Goal: Task Accomplishment & Management: Use online tool/utility

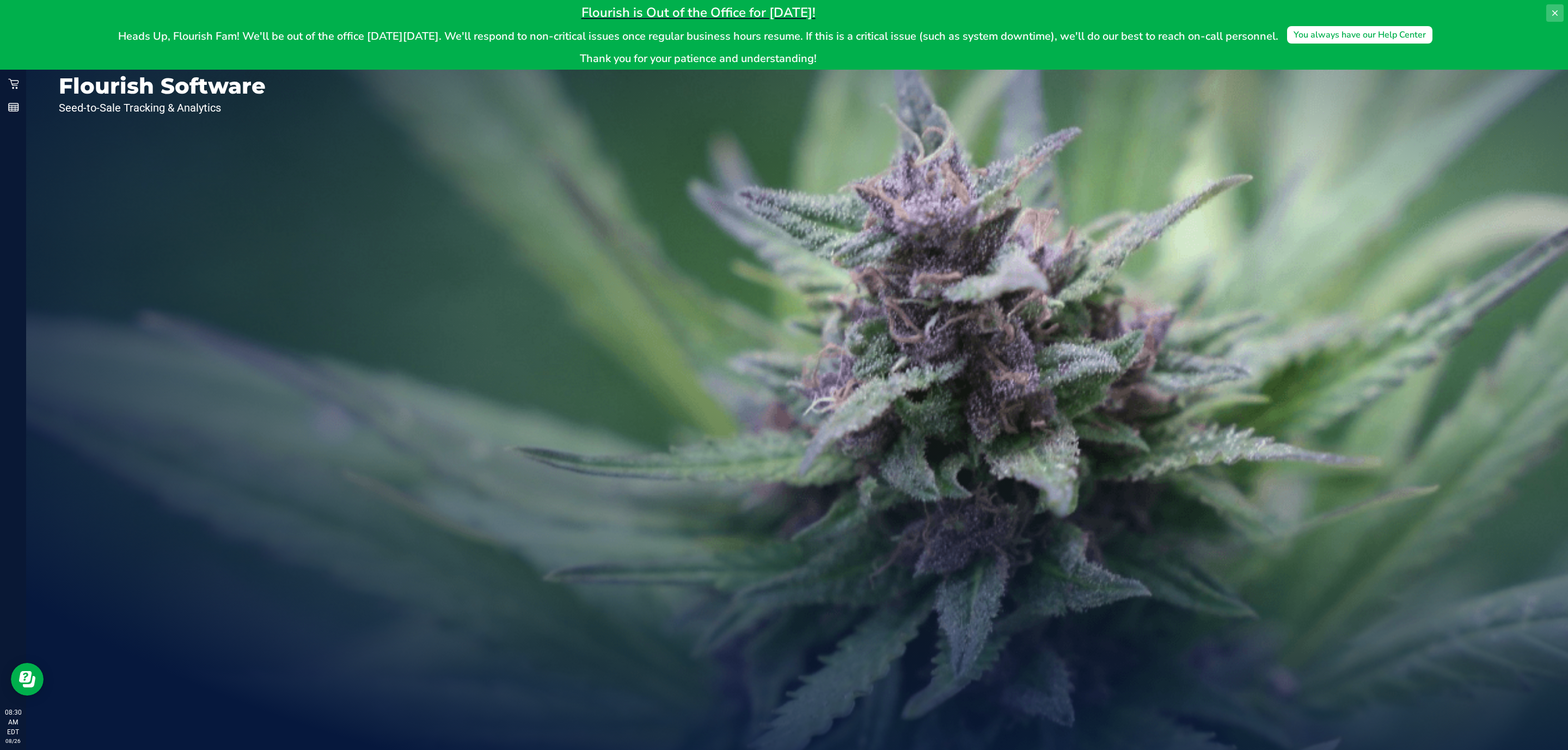
click at [1547, 10] on button at bounding box center [1554, 13] width 17 height 17
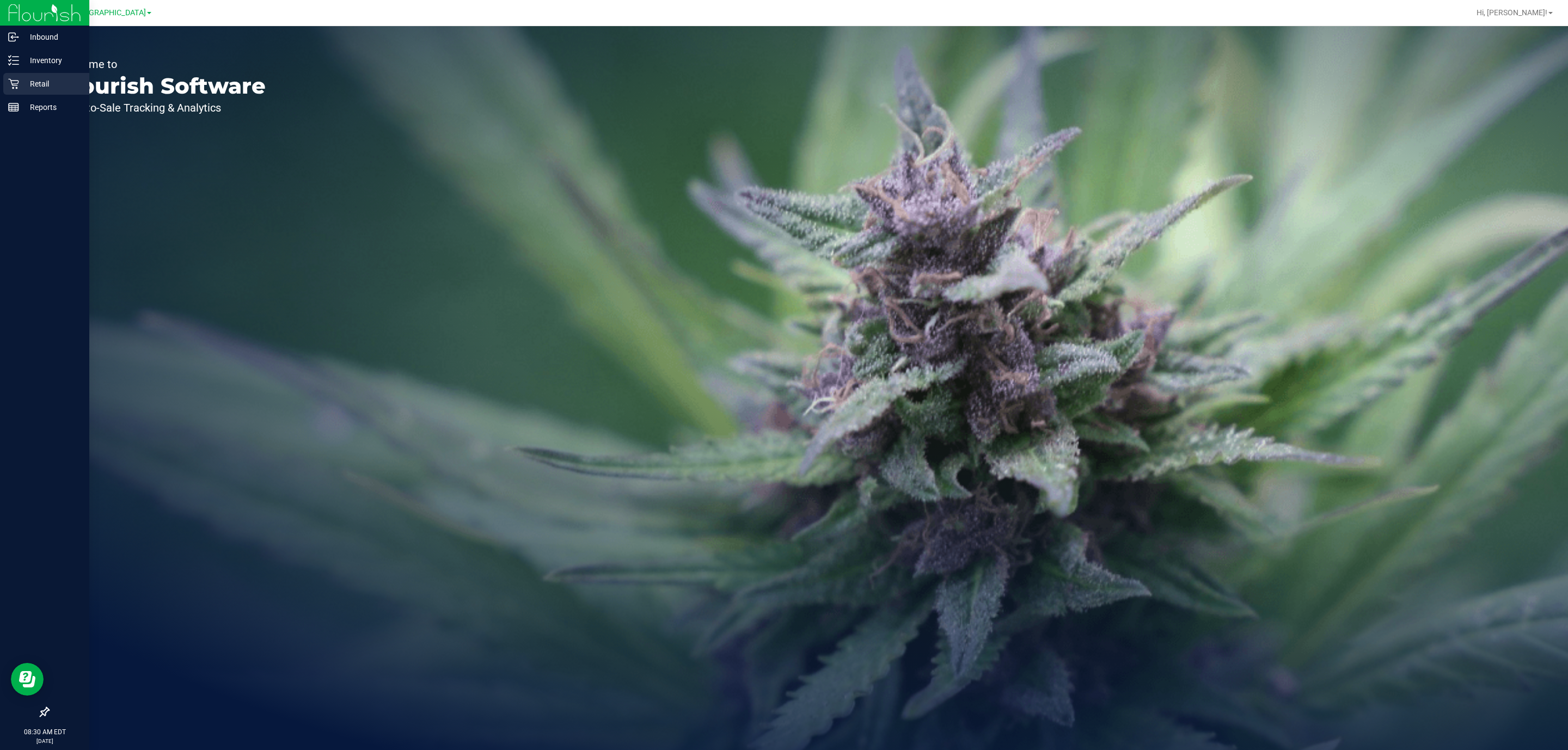
click at [41, 73] on div "Retail" at bounding box center [46, 84] width 86 height 22
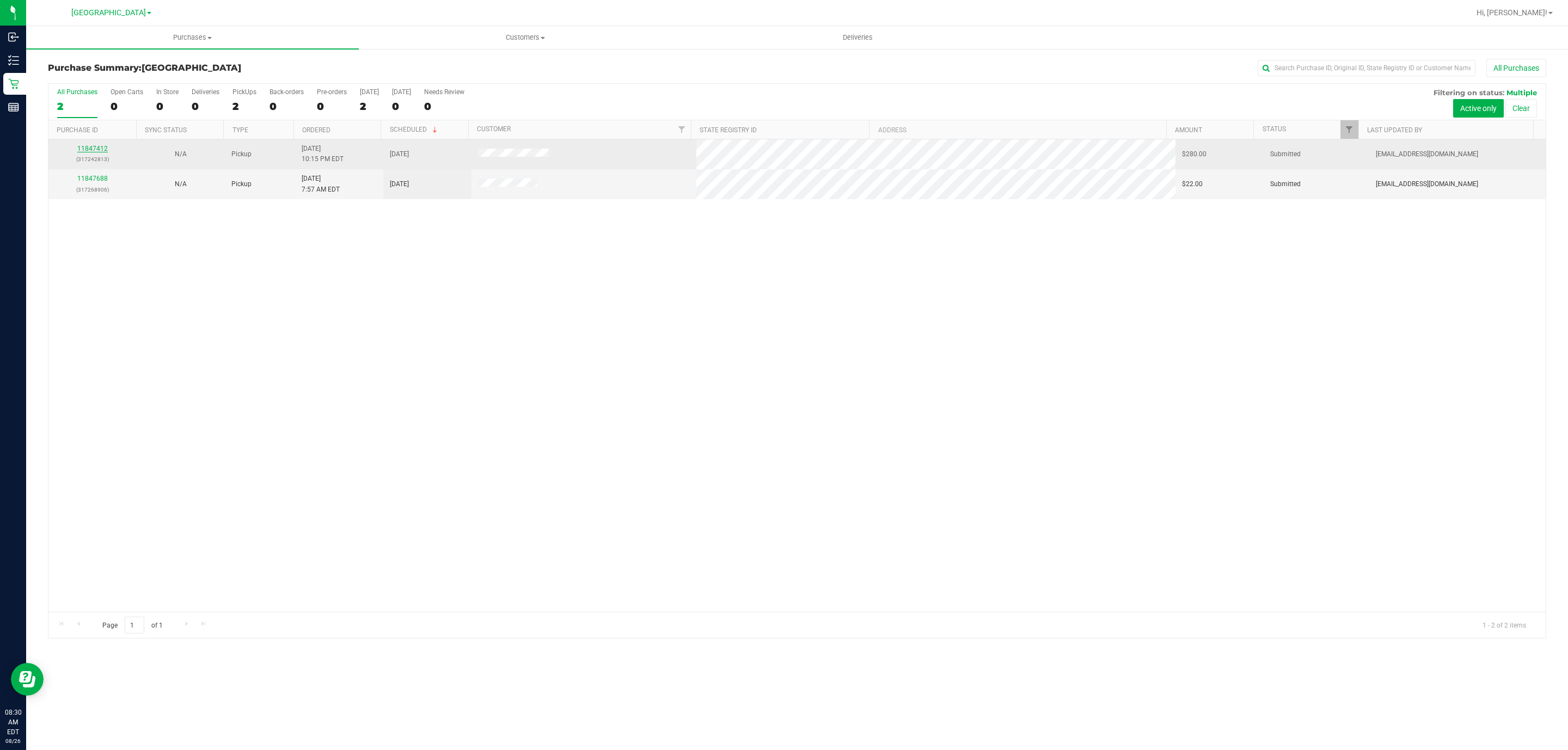
click at [100, 147] on link "11847412" at bounding box center [92, 149] width 30 height 8
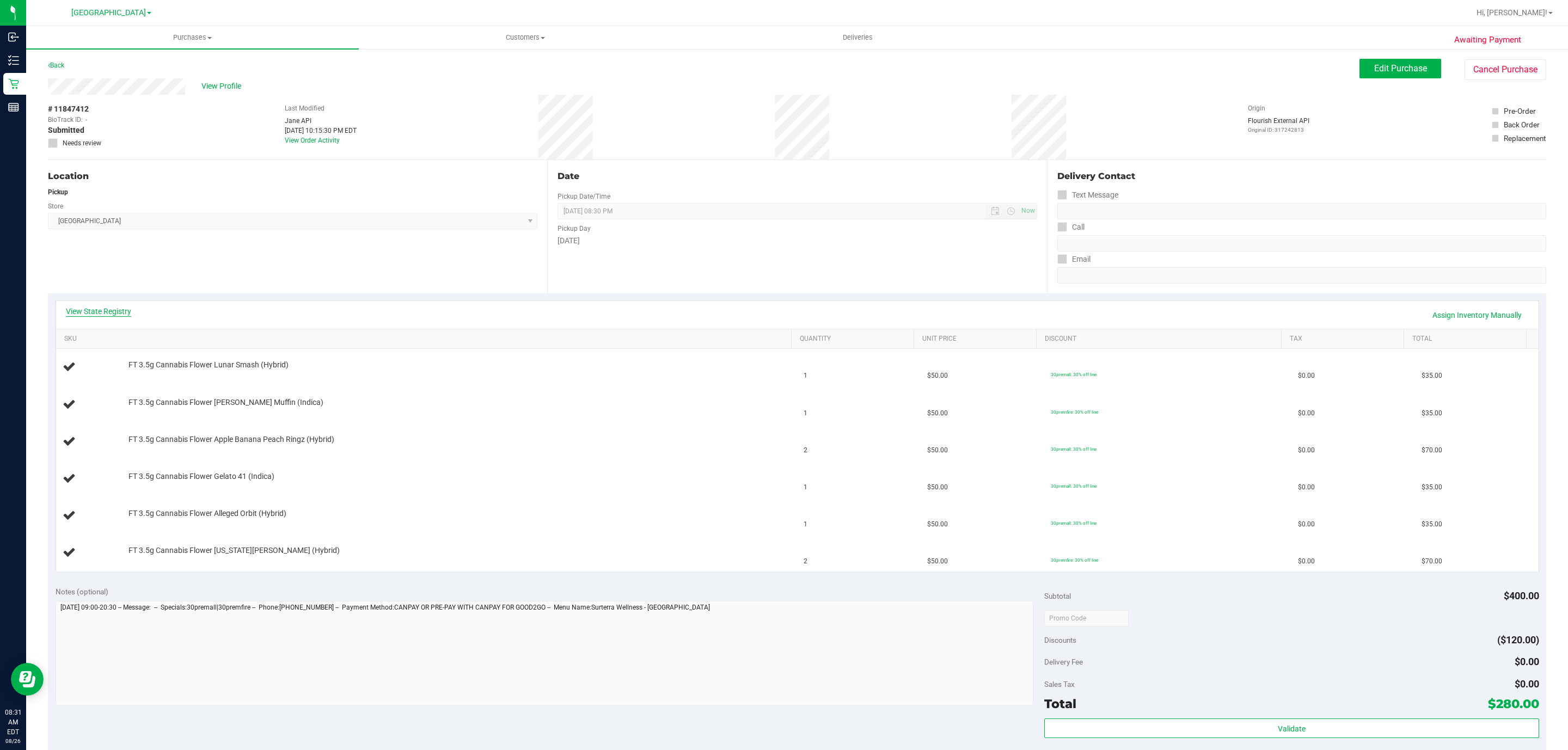
click at [126, 311] on link "View State Registry" at bounding box center [98, 311] width 65 height 11
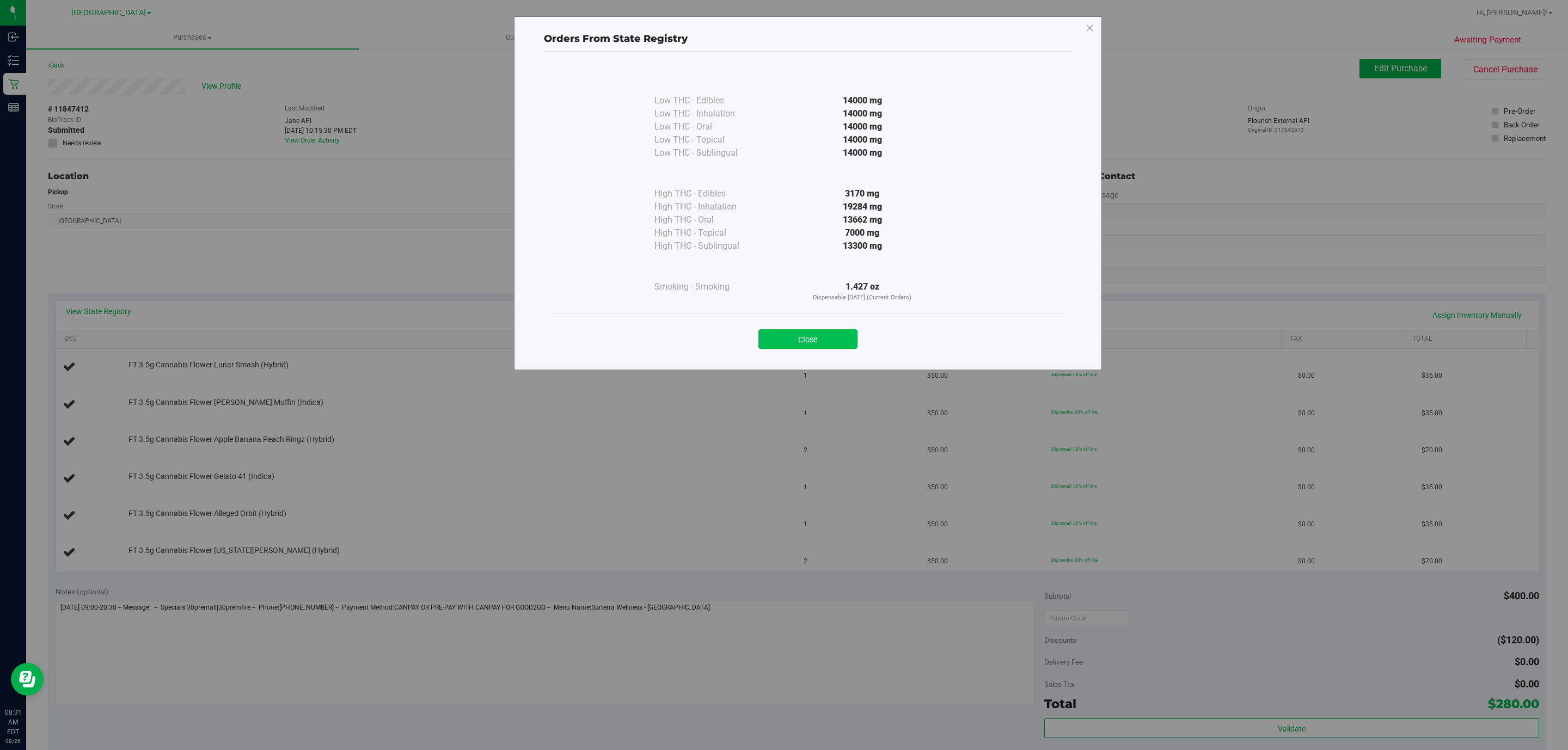
click at [799, 348] on button "Close" at bounding box center [808, 339] width 99 height 19
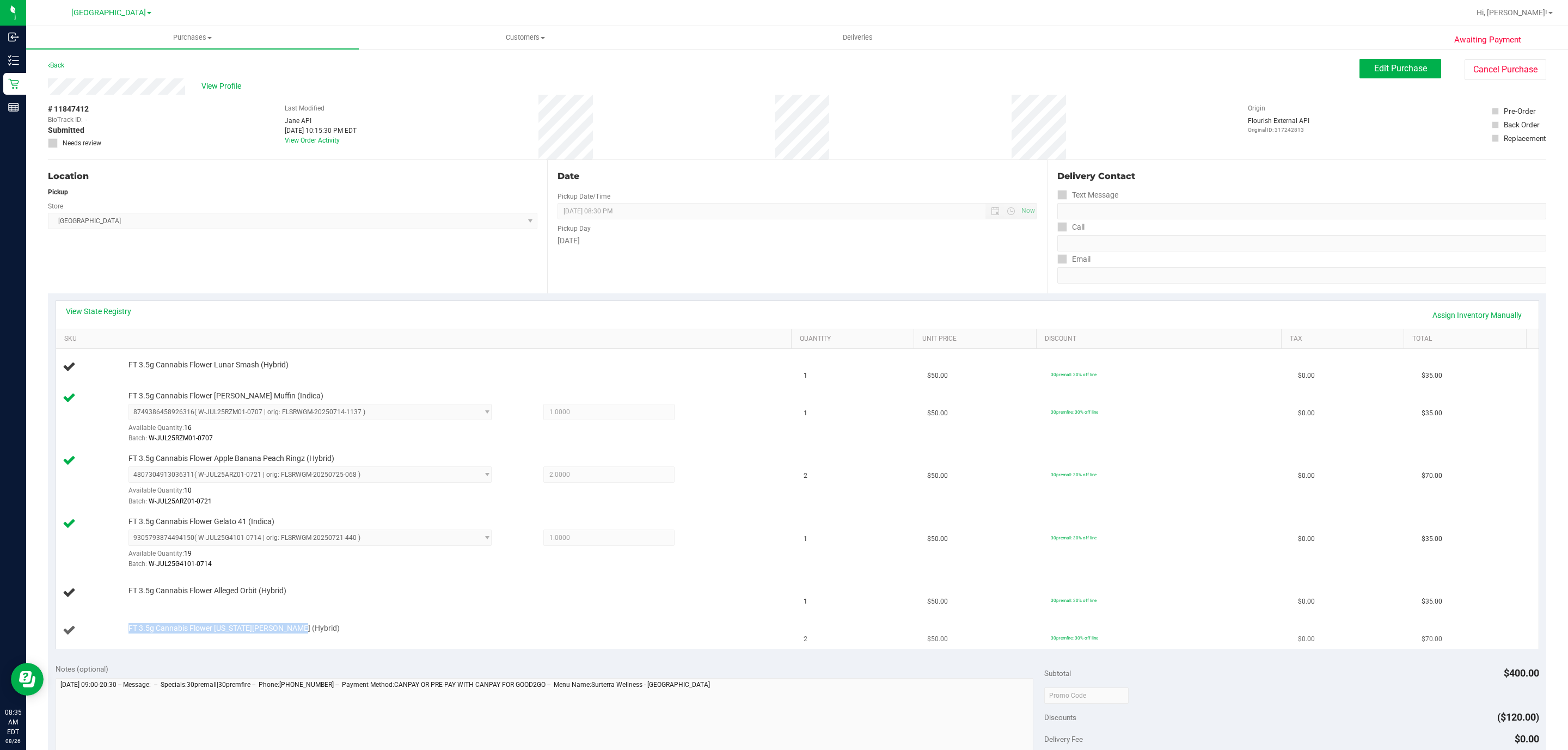
drag, startPoint x: 306, startPoint y: 624, endPoint x: 104, endPoint y: 637, distance: 202.4
click at [104, 637] on td "FT 3.5g Cannabis Flower [US_STATE][PERSON_NAME] (Hybrid)" at bounding box center [427, 631] width 742 height 36
copy div "FT 3.5g Cannabis Flower [US_STATE][PERSON_NAME] (Hybrid)"
click at [192, 186] on div "Location Pickup Store Deerfield Beach WC Select Store Bonita Springs WC Boynton…" at bounding box center [297, 227] width 499 height 133
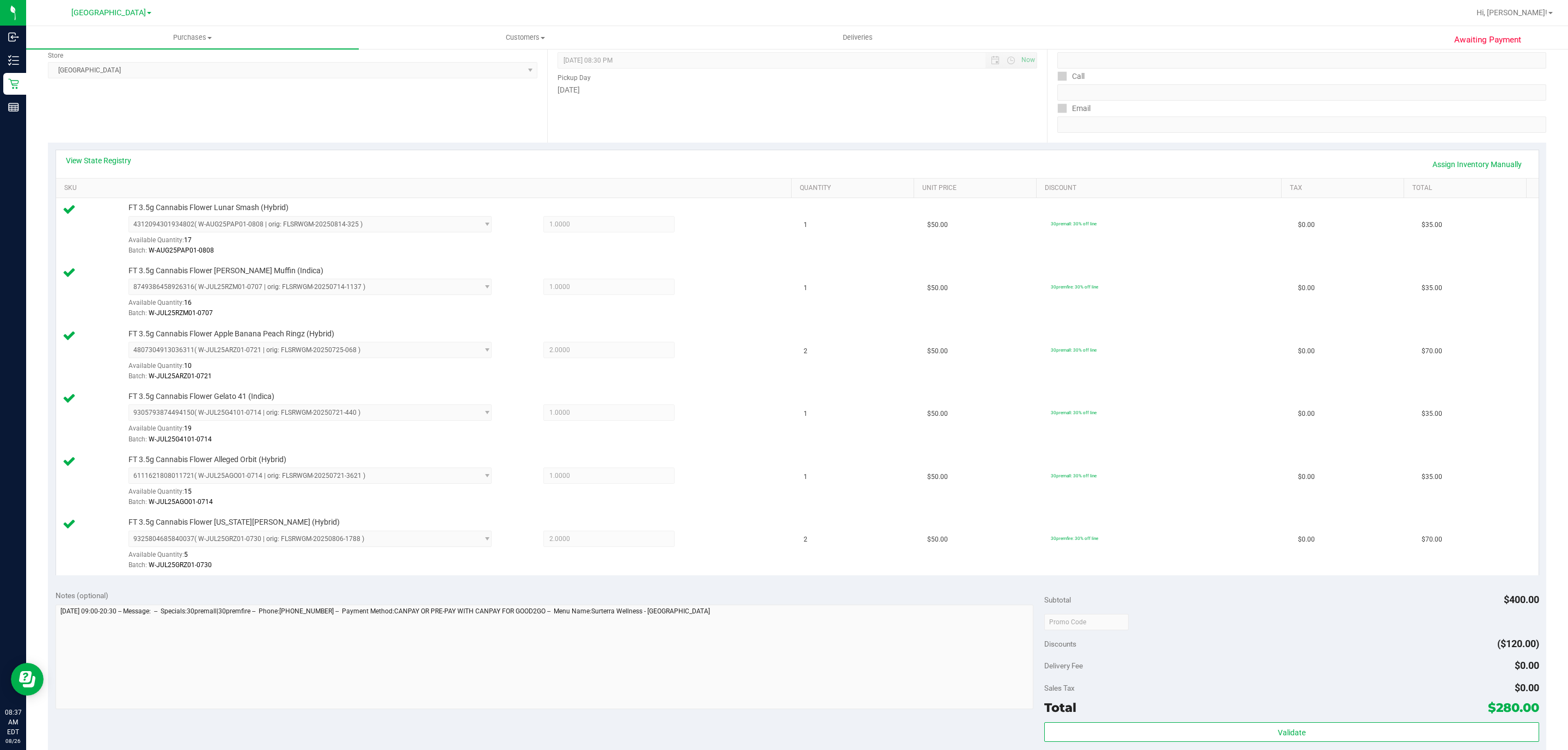
scroll to position [326, 0]
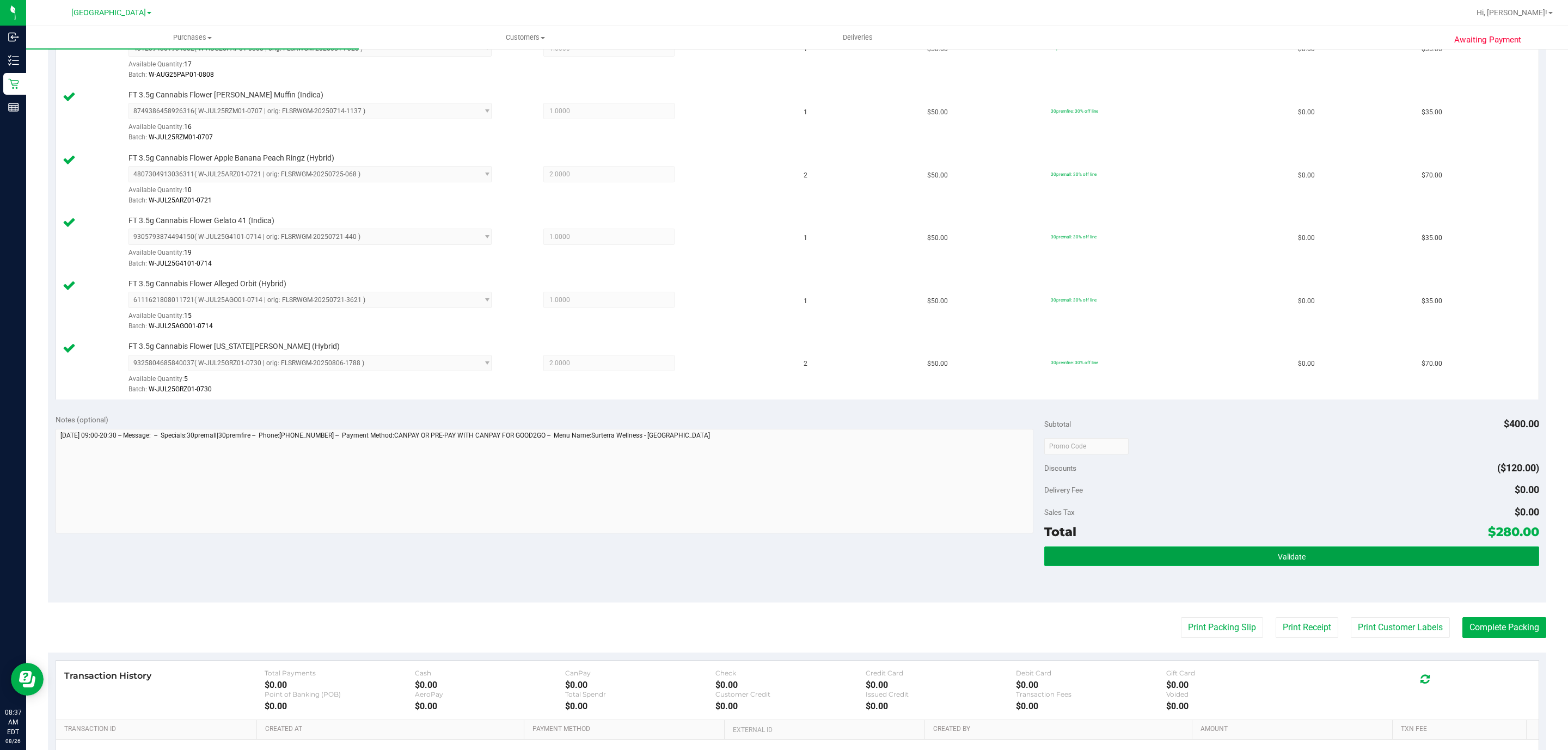
click at [1291, 554] on button "Validate" at bounding box center [1291, 556] width 494 height 19
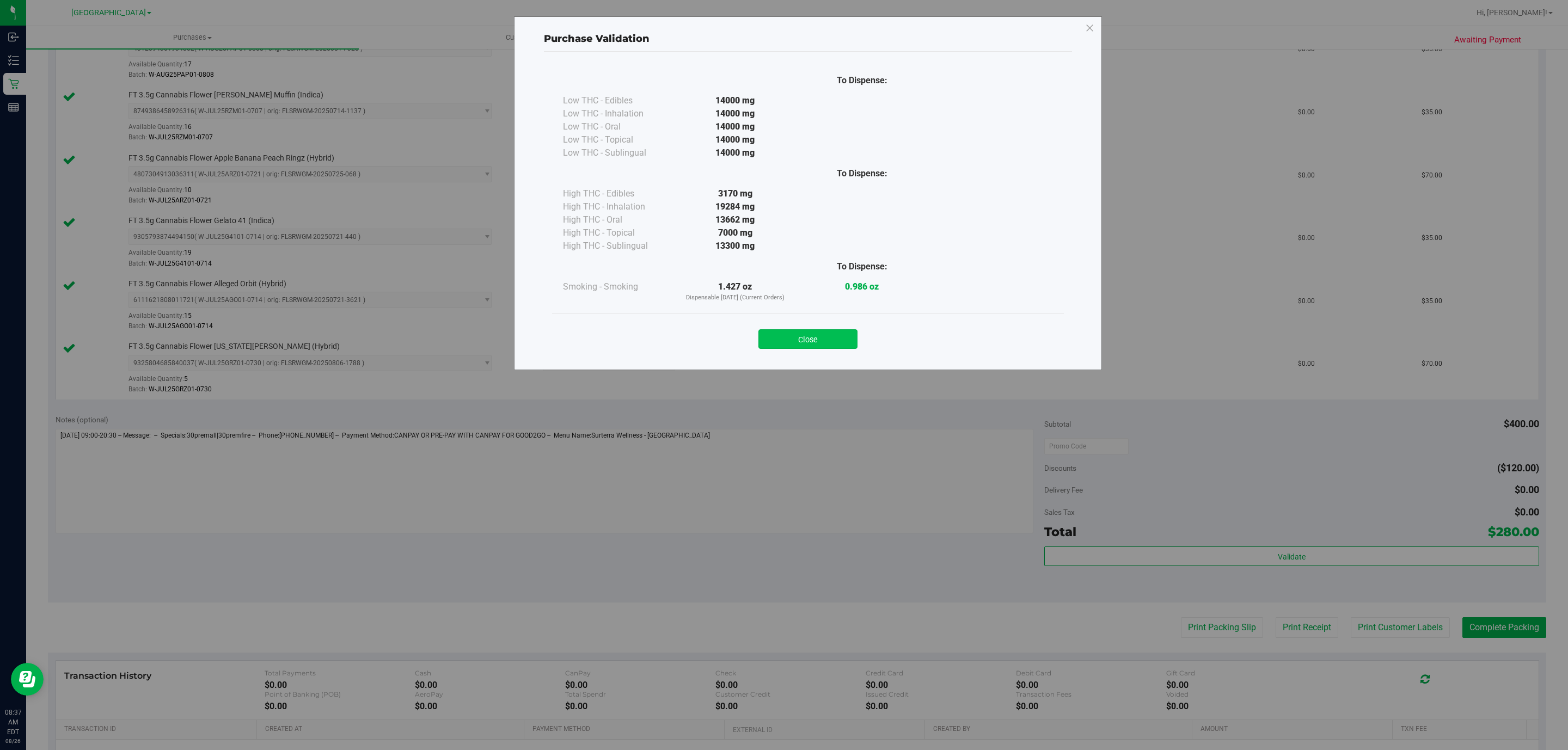
click at [806, 336] on button "Close" at bounding box center [808, 339] width 99 height 19
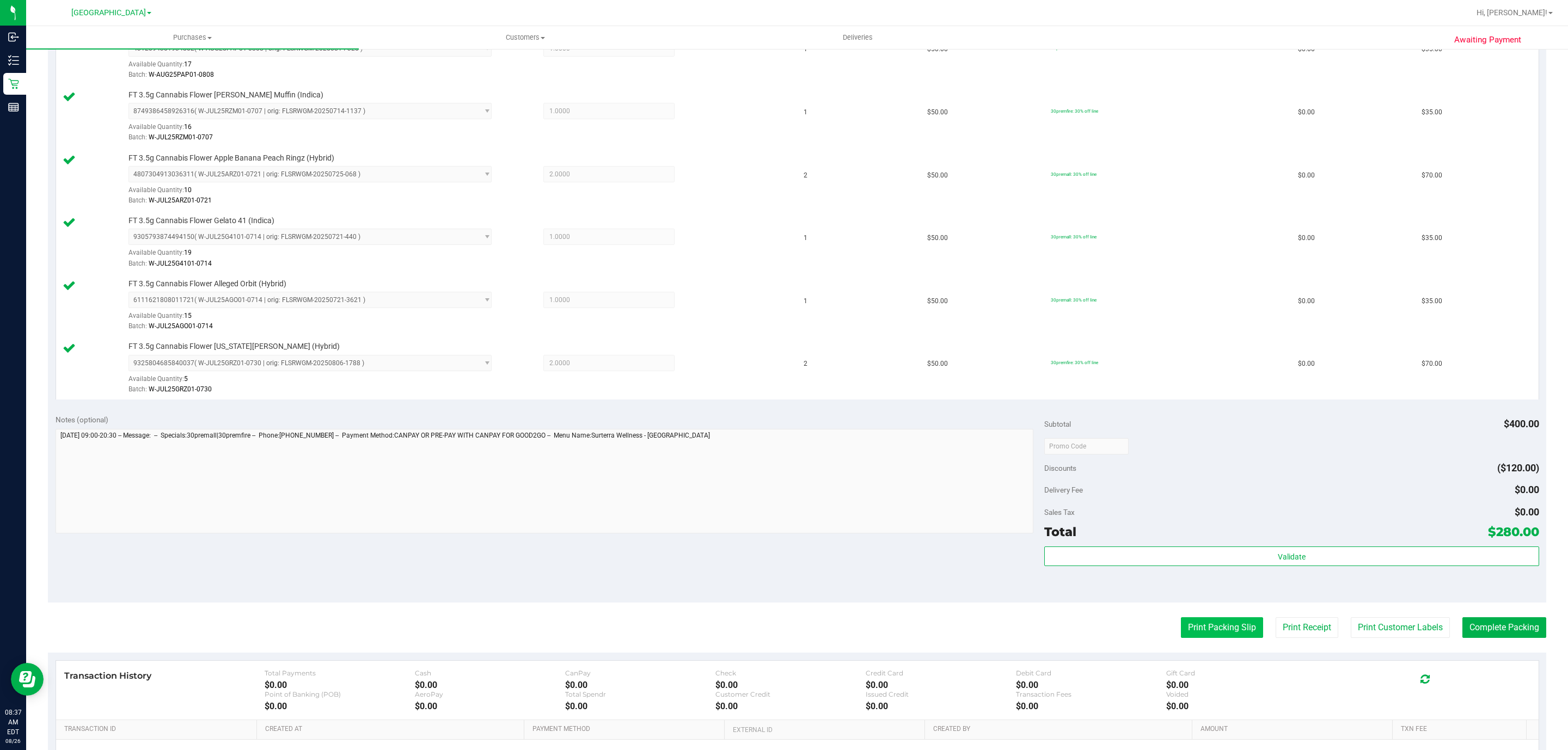
click at [1185, 638] on button "Print Packing Slip" at bounding box center [1221, 628] width 82 height 21
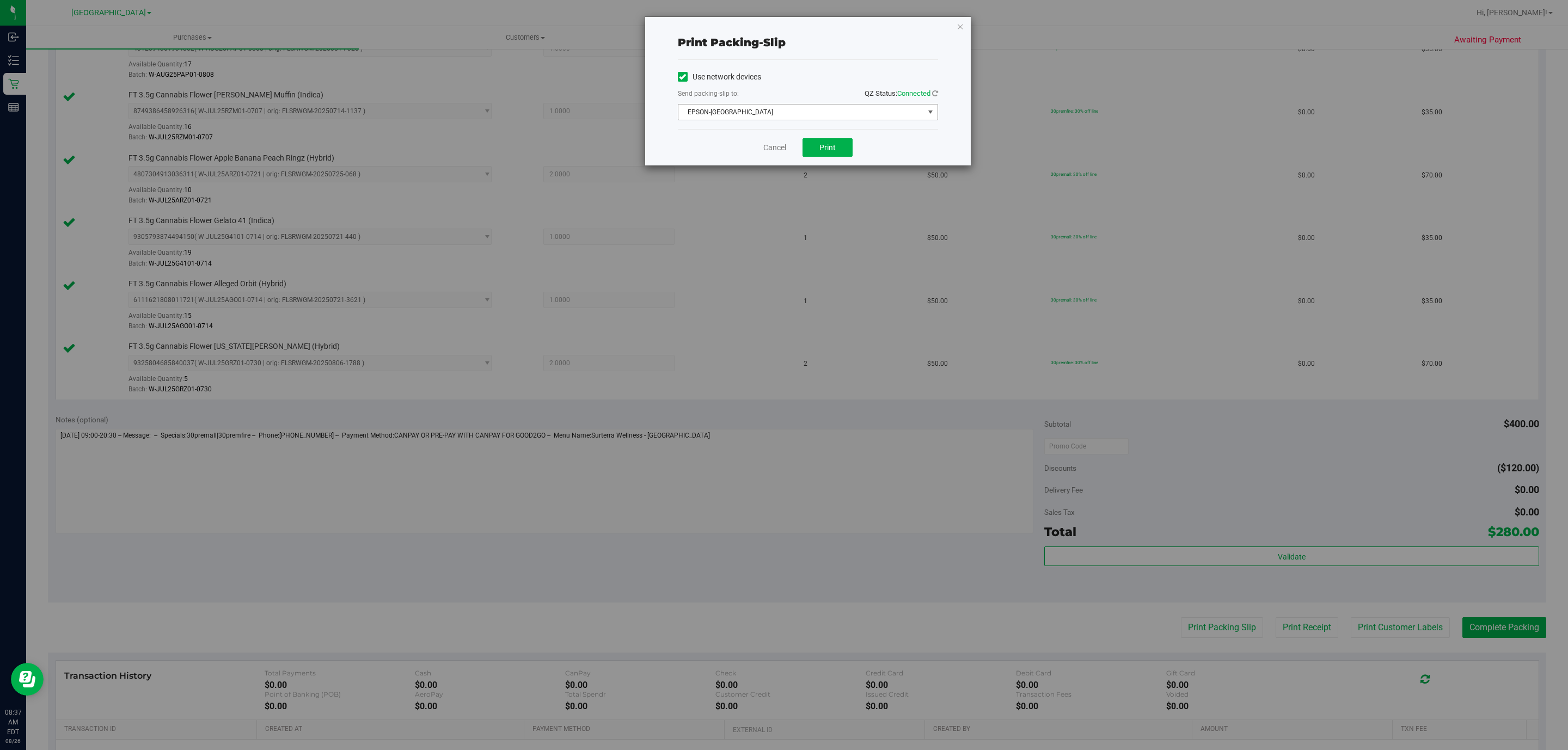
click at [764, 115] on span "EPSON-CYPRUS" at bounding box center [801, 112] width 245 height 16
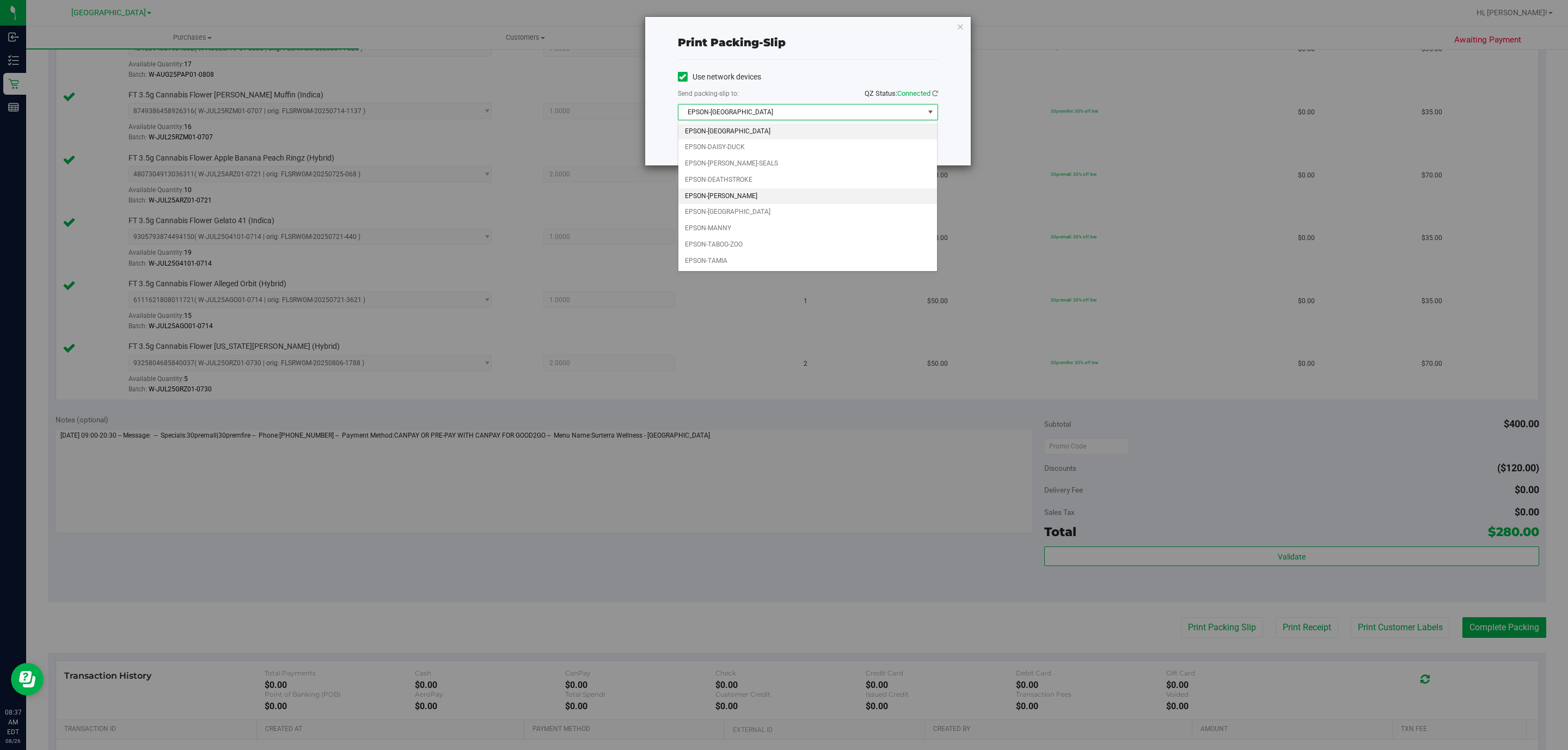
click at [739, 201] on li "EPSON-LEE-PERRY" at bounding box center [807, 196] width 258 height 16
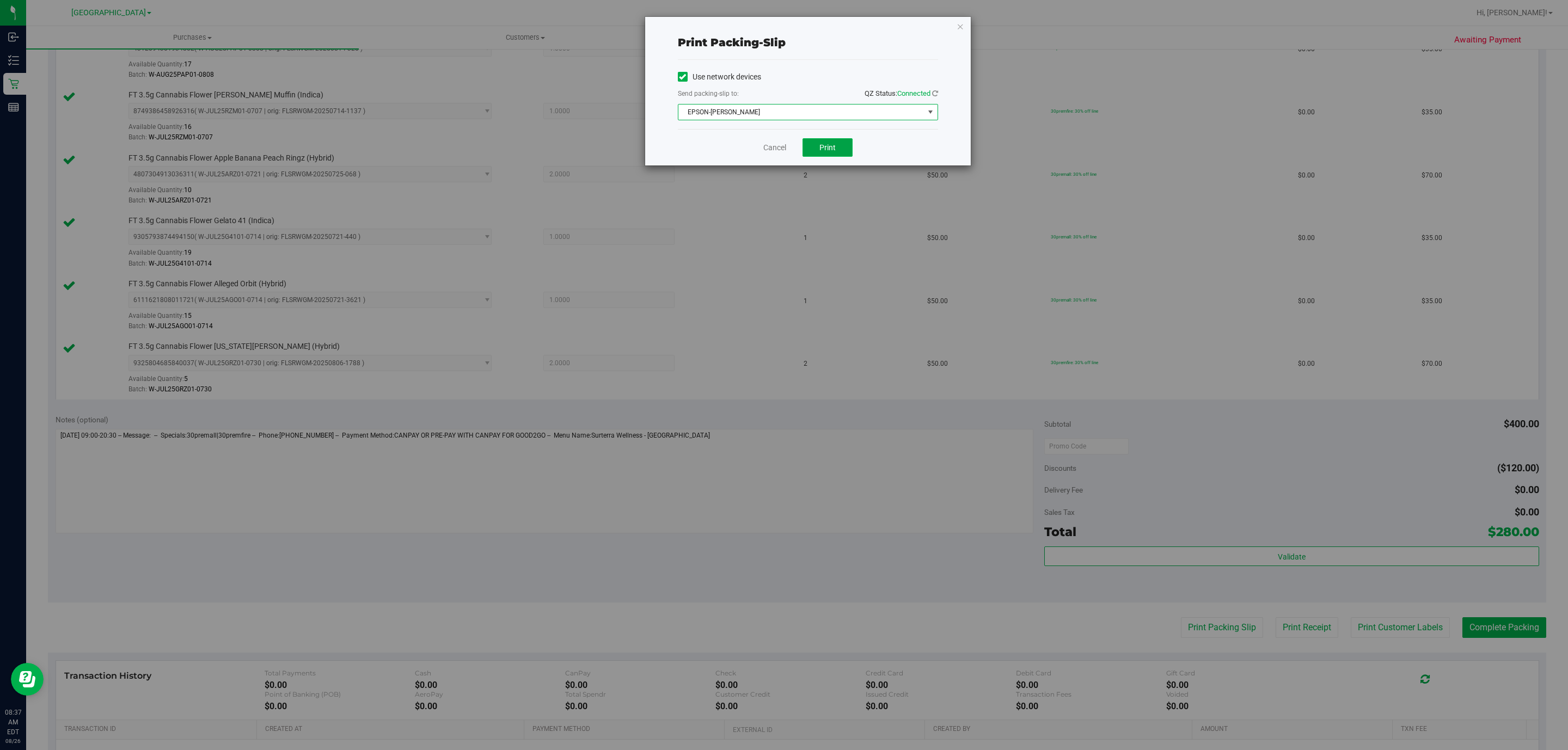
click at [831, 151] on span "Print" at bounding box center [827, 147] width 16 height 8
click at [957, 25] on icon "button" at bounding box center [960, 26] width 8 height 13
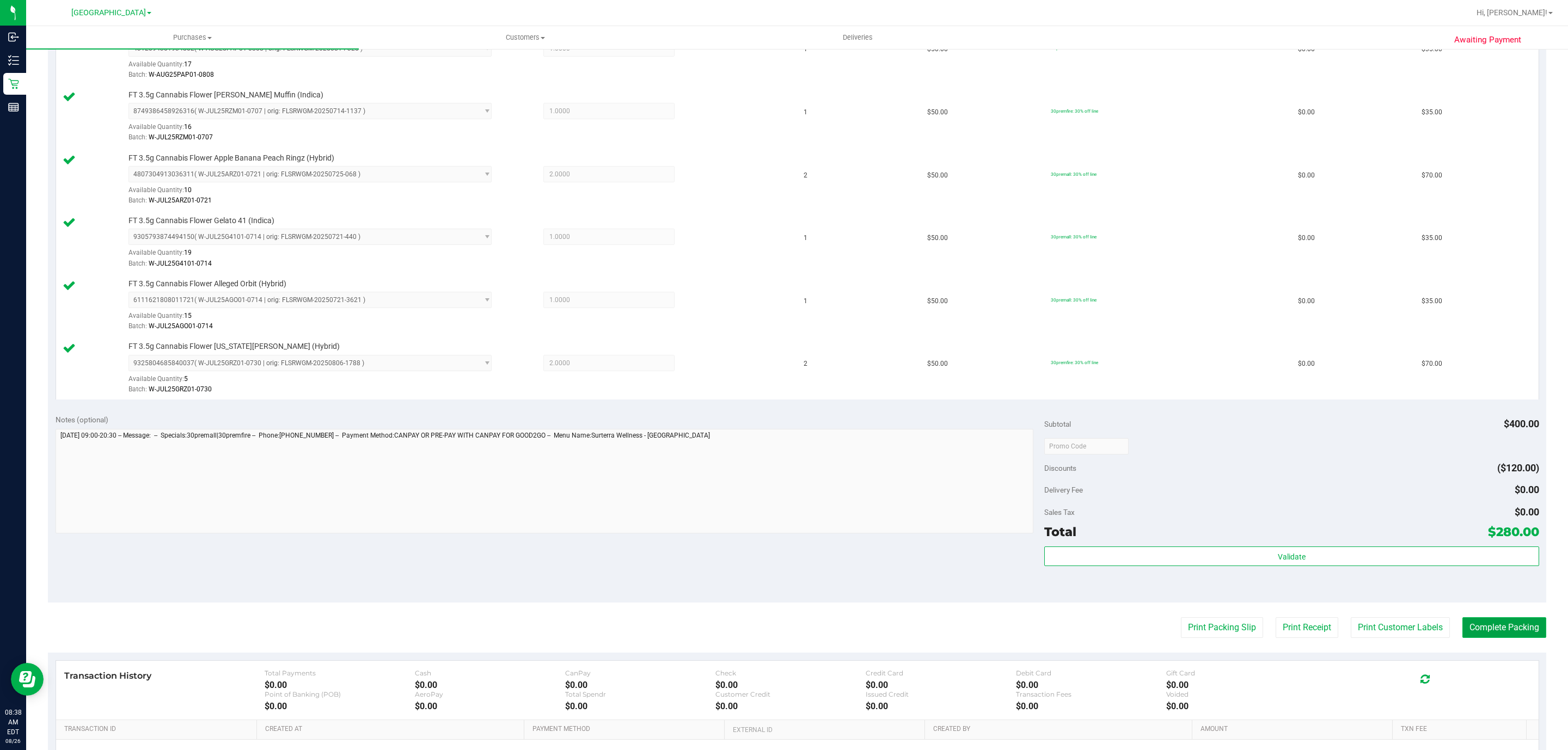
click at [1490, 633] on button "Complete Packing" at bounding box center [1504, 628] width 84 height 21
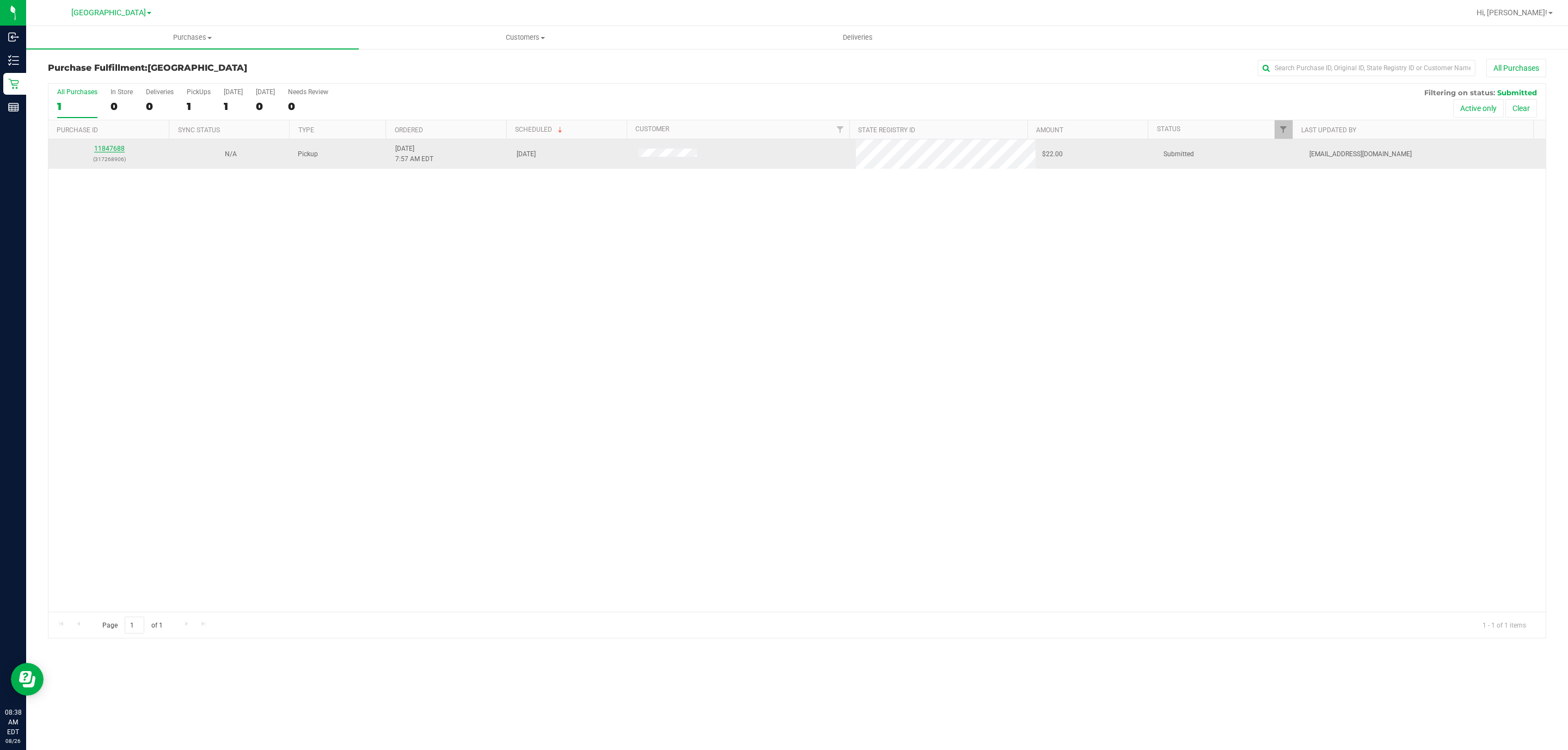
click at [115, 149] on link "11847688" at bounding box center [109, 149] width 30 height 8
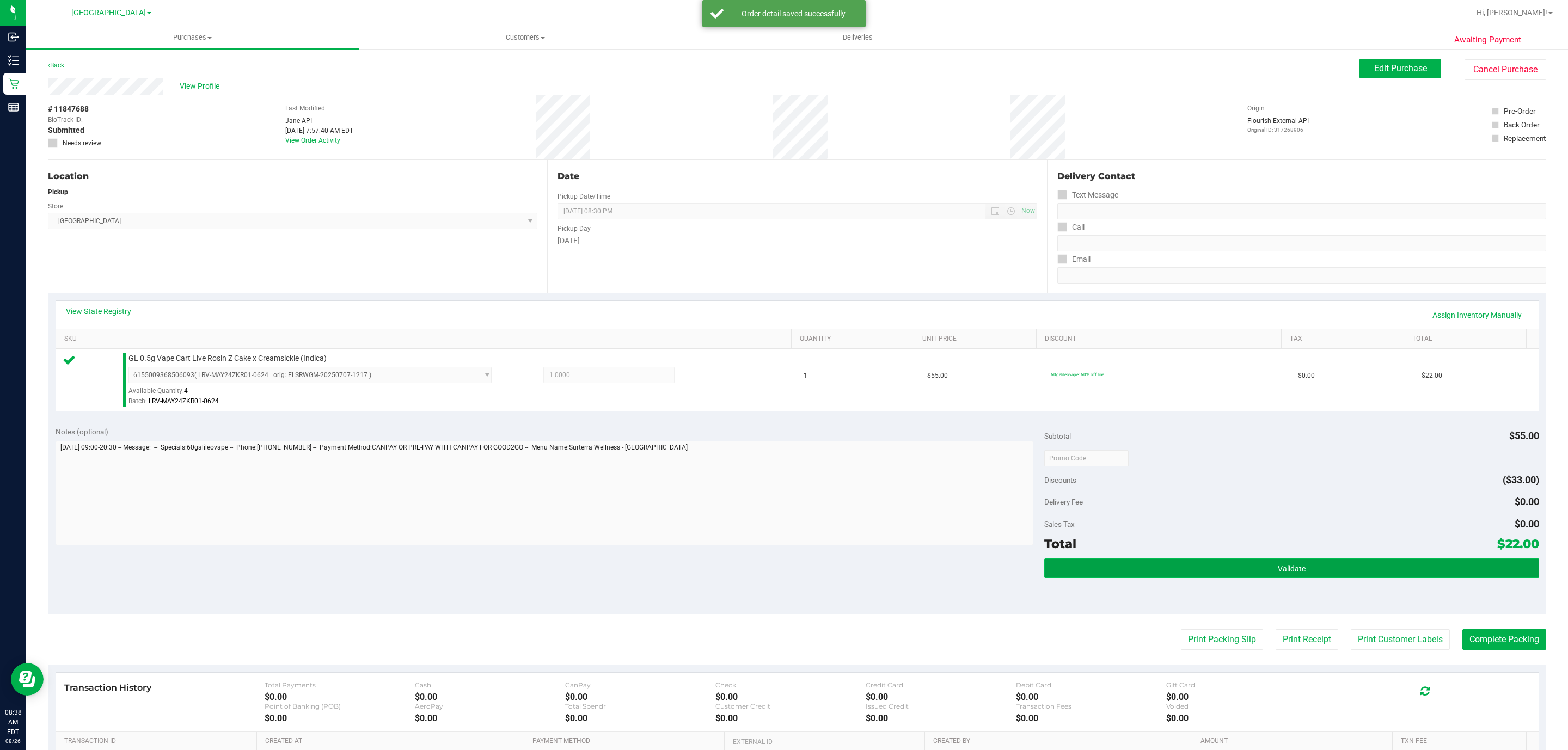
click at [1200, 575] on button "Validate" at bounding box center [1291, 568] width 494 height 19
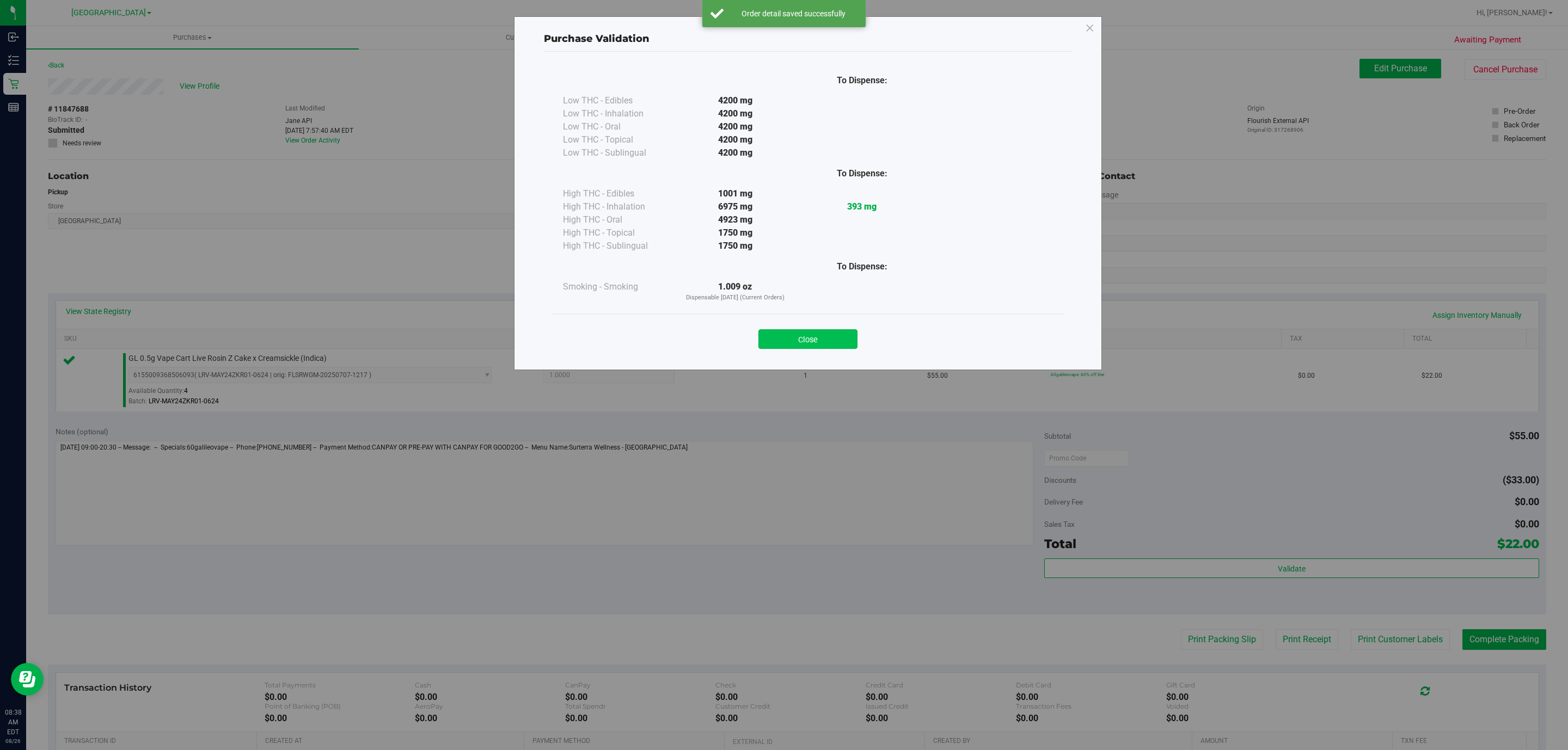
click at [795, 339] on button "Close" at bounding box center [808, 339] width 99 height 19
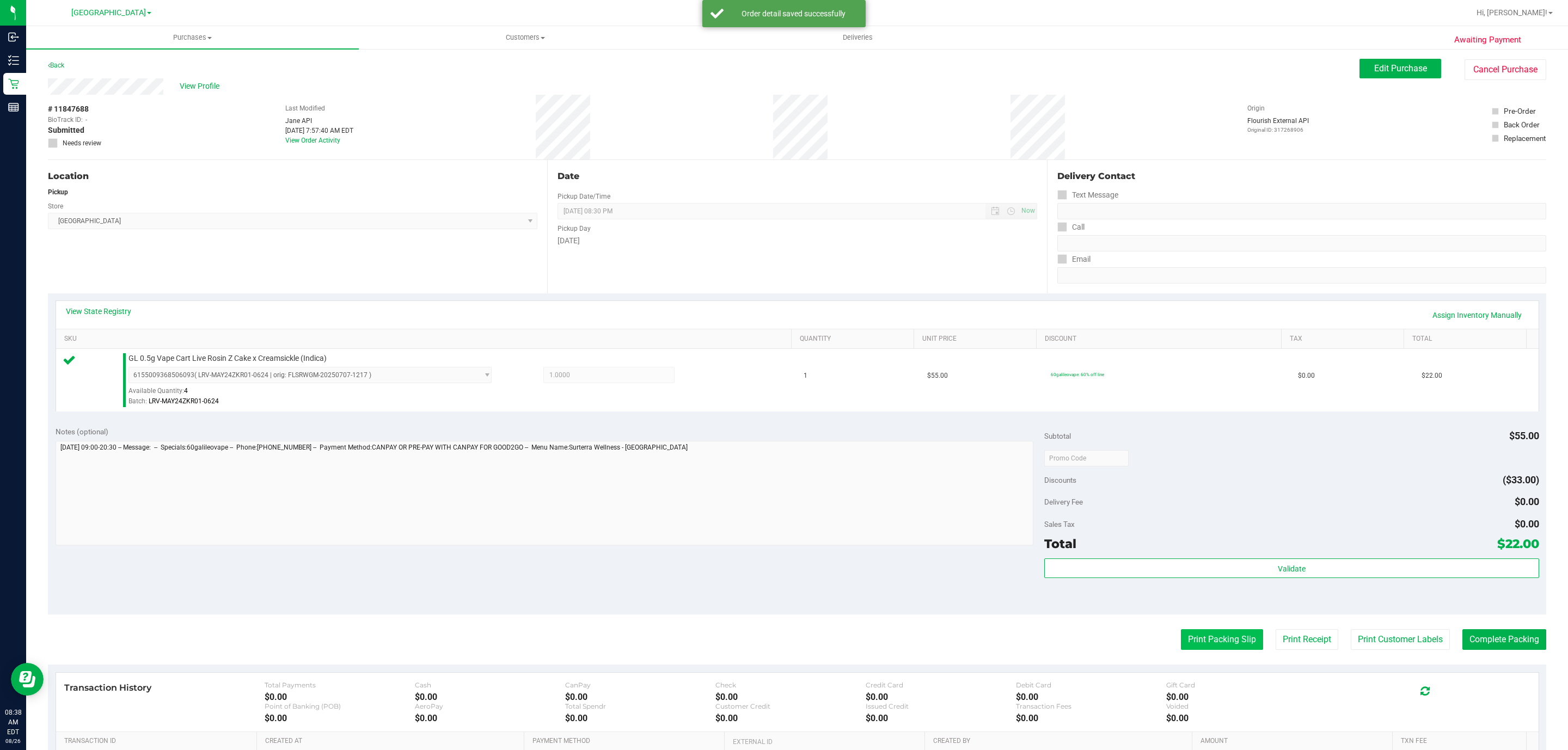
click at [1203, 639] on button "Print Packing Slip" at bounding box center [1221, 640] width 82 height 21
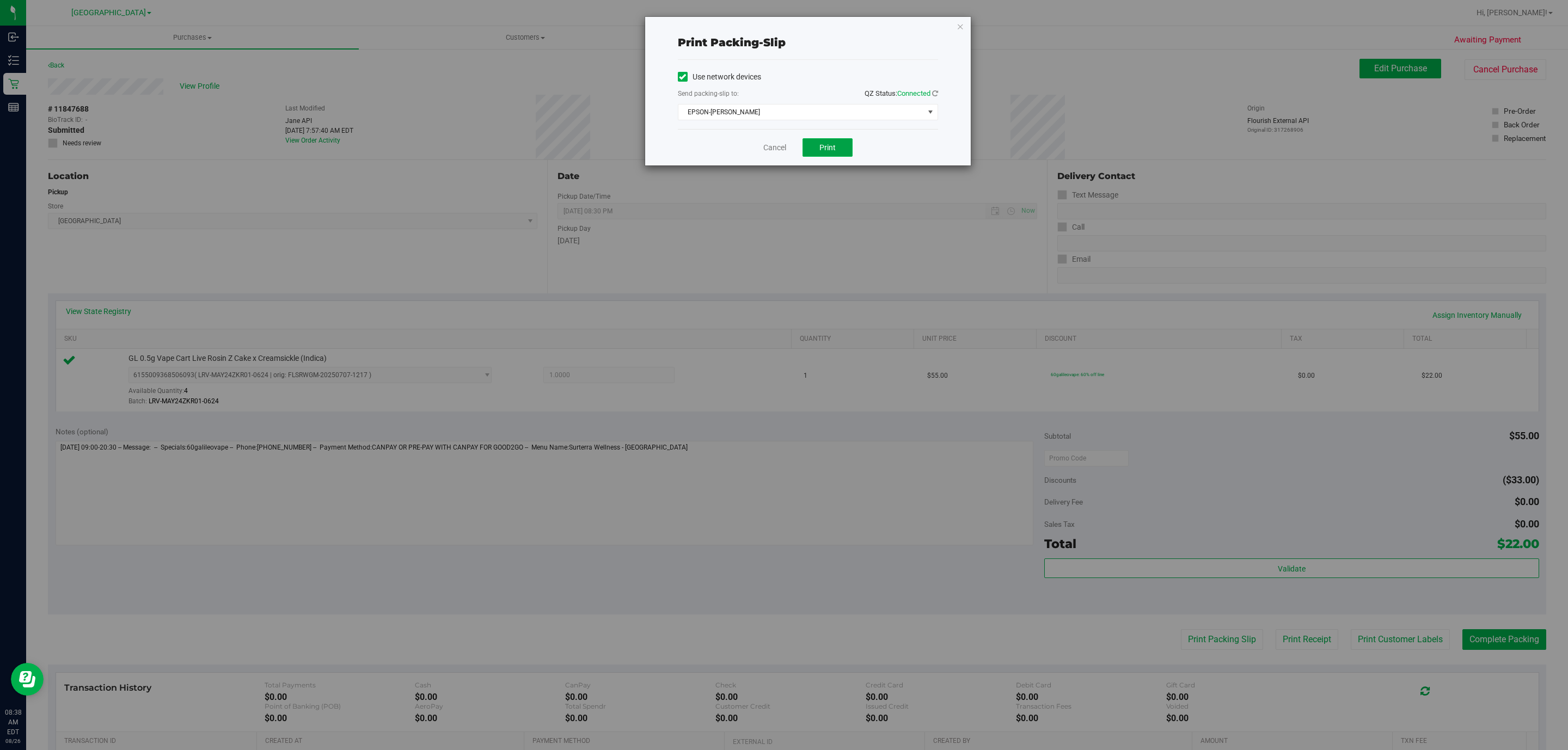
click at [820, 151] on span "Print" at bounding box center [827, 147] width 16 height 8
click at [957, 21] on icon "button" at bounding box center [960, 26] width 8 height 13
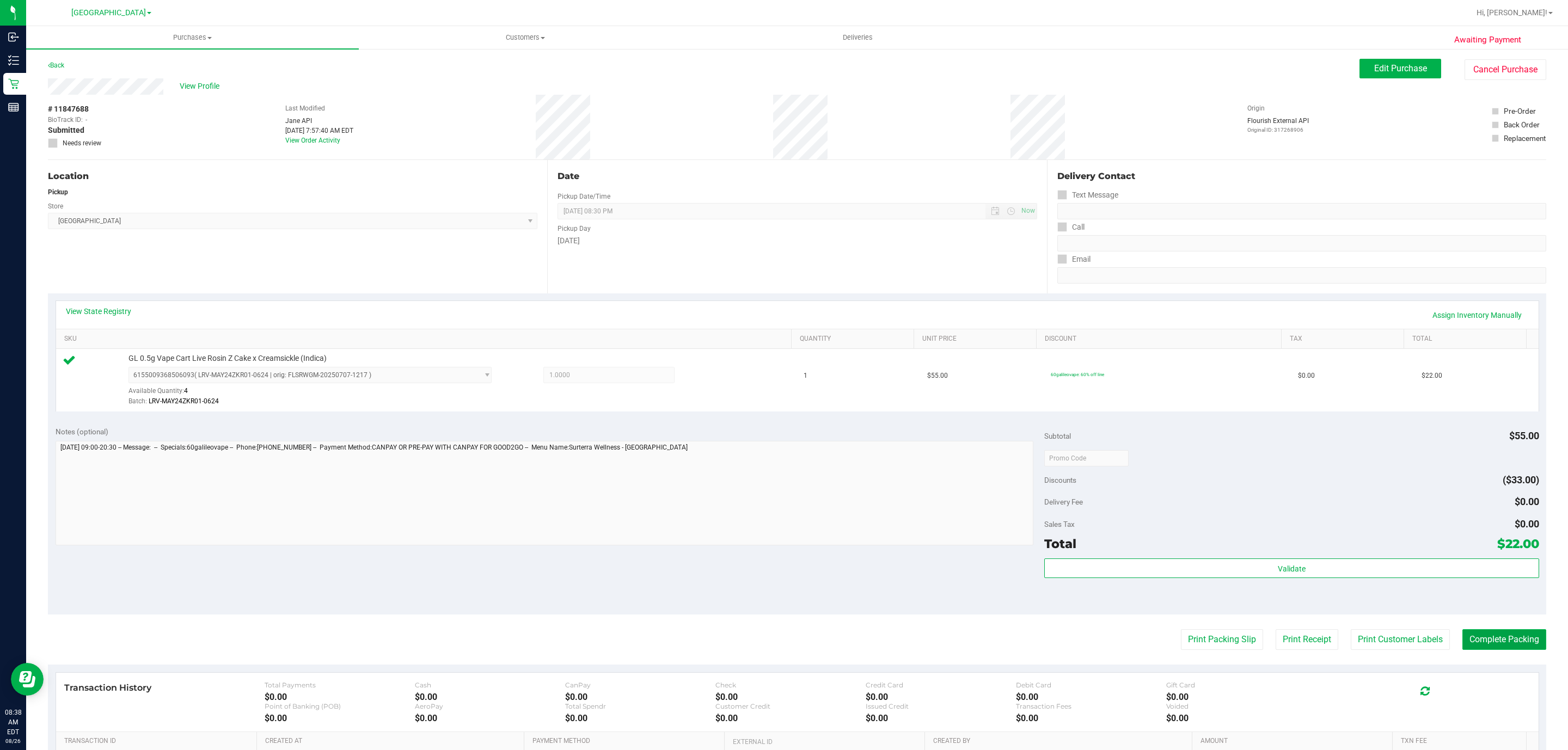
click at [1501, 639] on button "Complete Packing" at bounding box center [1504, 640] width 84 height 21
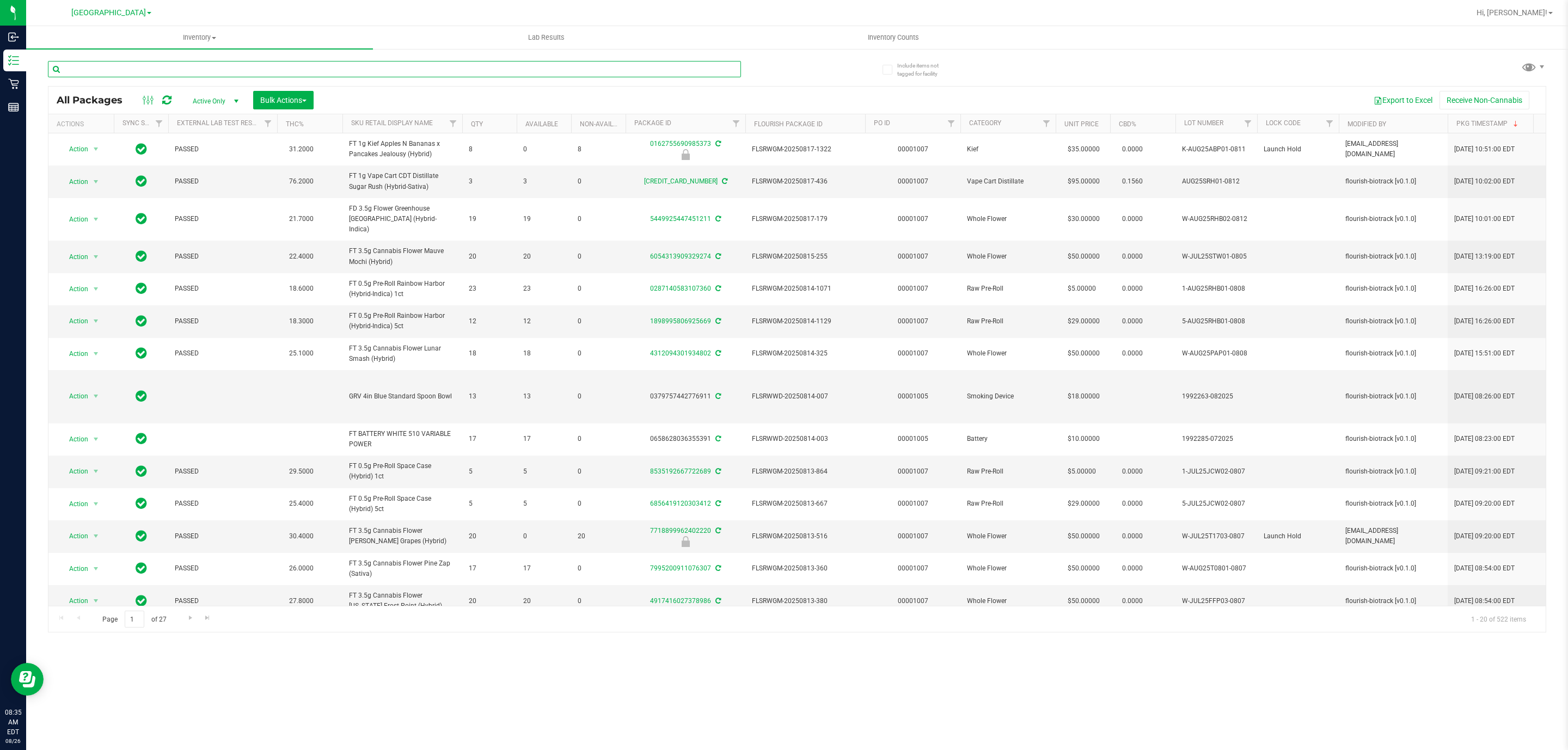
paste input "FT 3.5g Cannabis Flower [US_STATE][PERSON_NAME] (Hybrid)"
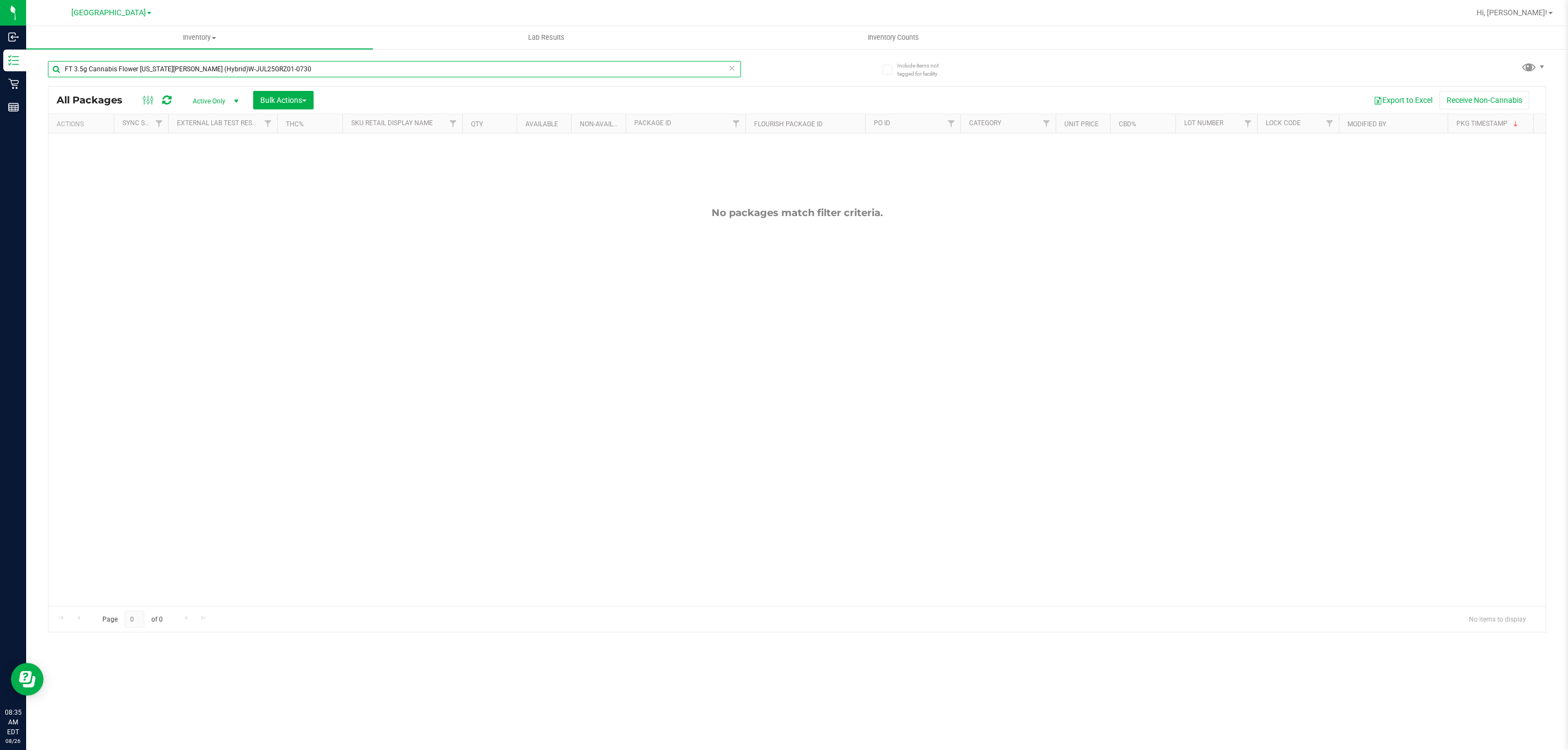
type input "FT 3.5g Cannabis Flower [US_STATE][PERSON_NAME] (Hybrid)W-JUL25GRZ01-0730"
